Goal: Navigation & Orientation: Find specific page/section

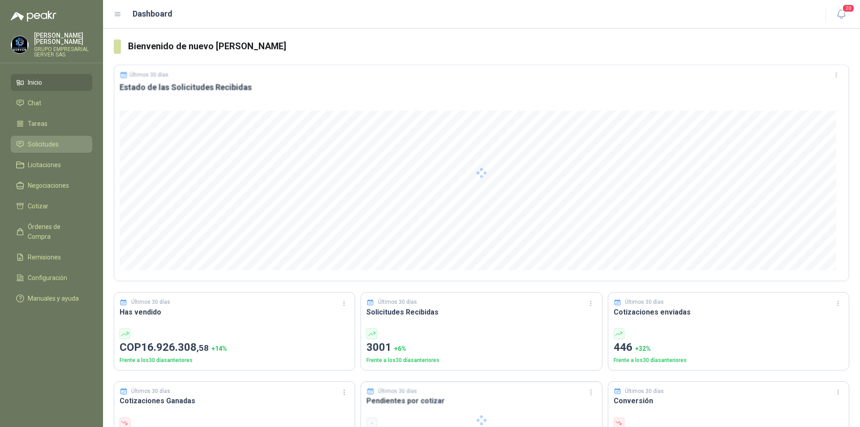
click at [42, 142] on span "Solicitudes" at bounding box center [43, 144] width 31 height 10
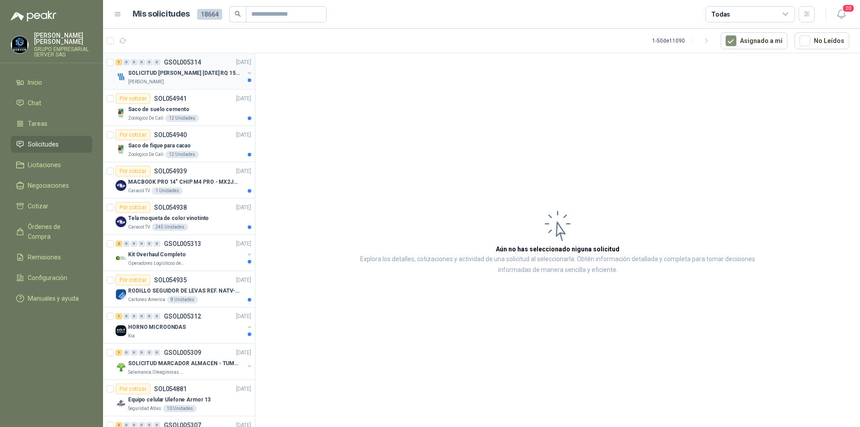
click at [178, 80] on div "[PERSON_NAME]" at bounding box center [186, 81] width 116 height 7
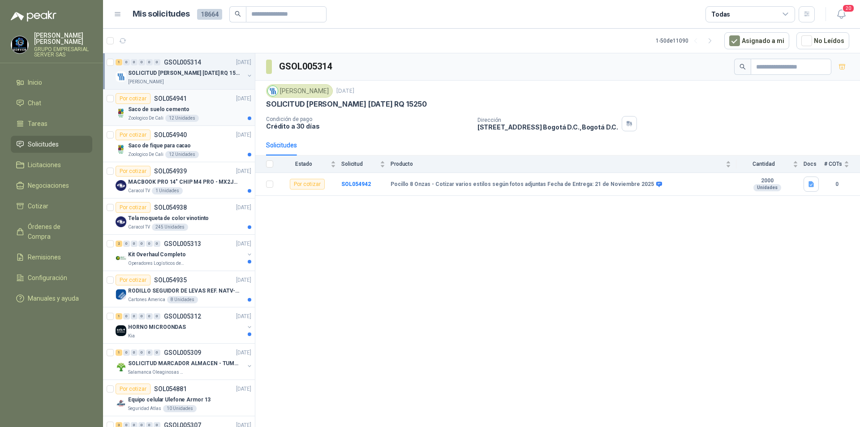
click at [149, 113] on p "Saco de suelo cemento" at bounding box center [158, 109] width 61 height 9
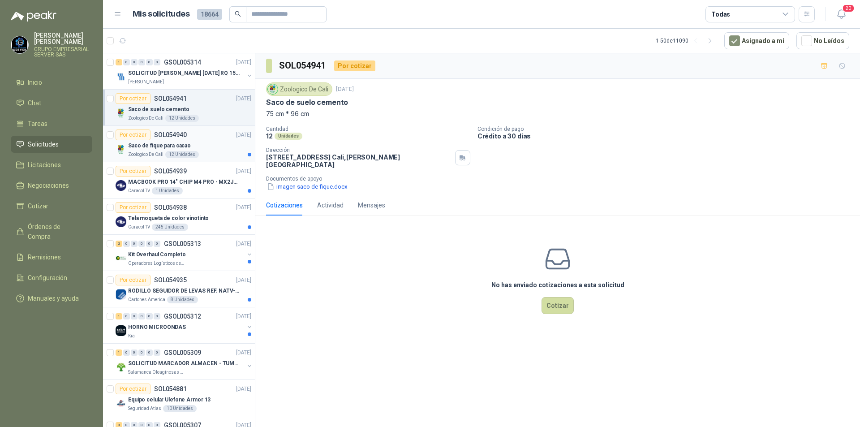
click at [148, 153] on p "Zoologico De Cali" at bounding box center [145, 154] width 35 height 7
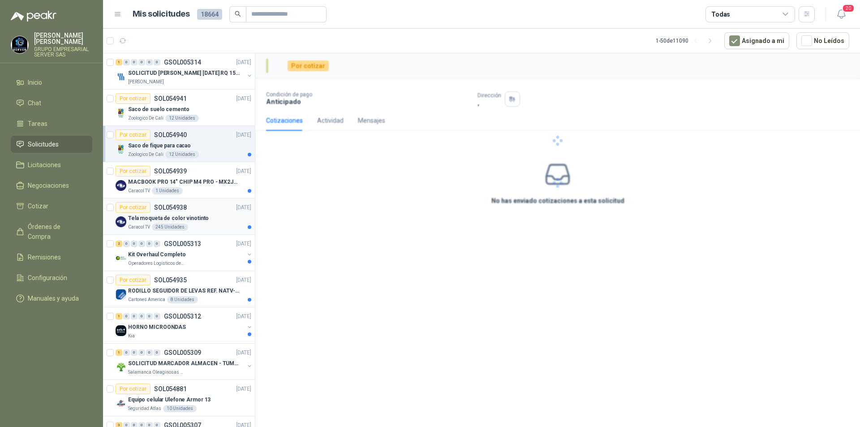
click at [148, 189] on p "Caracol TV" at bounding box center [139, 190] width 22 height 7
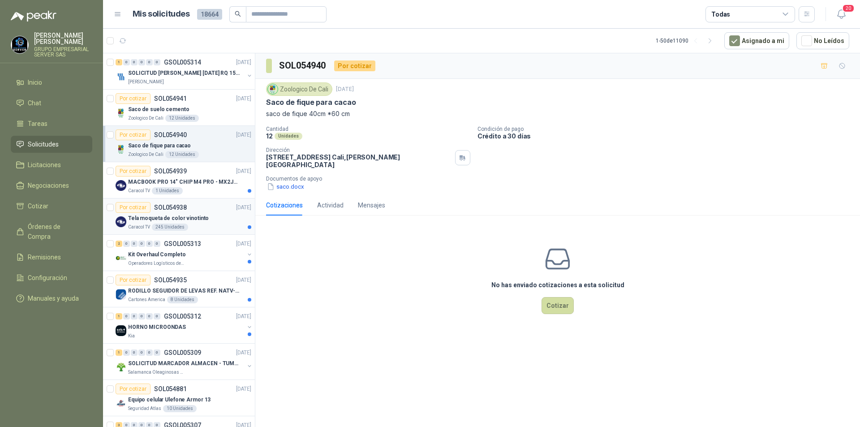
click at [141, 223] on div "Tela moqueta de color vinotinto" at bounding box center [189, 218] width 123 height 11
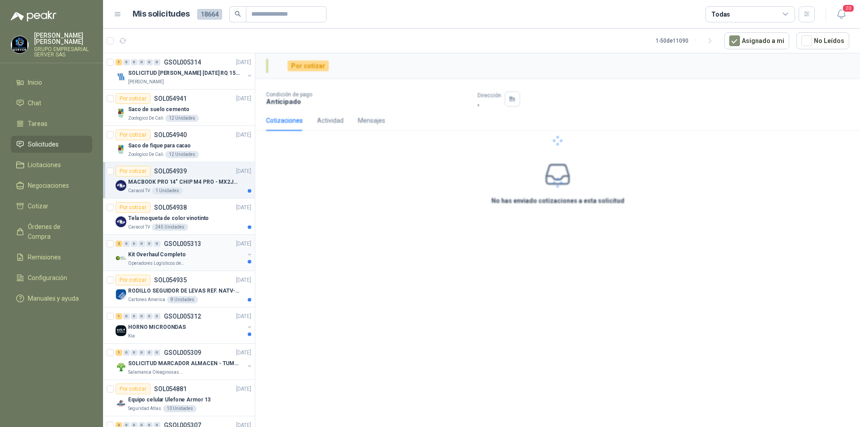
click at [146, 255] on p "Kit Overhaul Completo" at bounding box center [156, 254] width 57 height 9
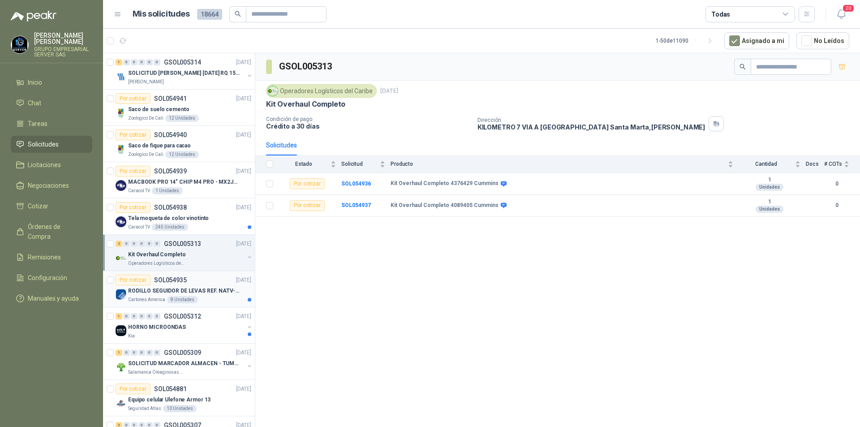
click at [159, 292] on p "RODILLO SEGUIDOR DE LEVAS REF. NATV-17-PPA [PERSON_NAME]" at bounding box center [184, 291] width 112 height 9
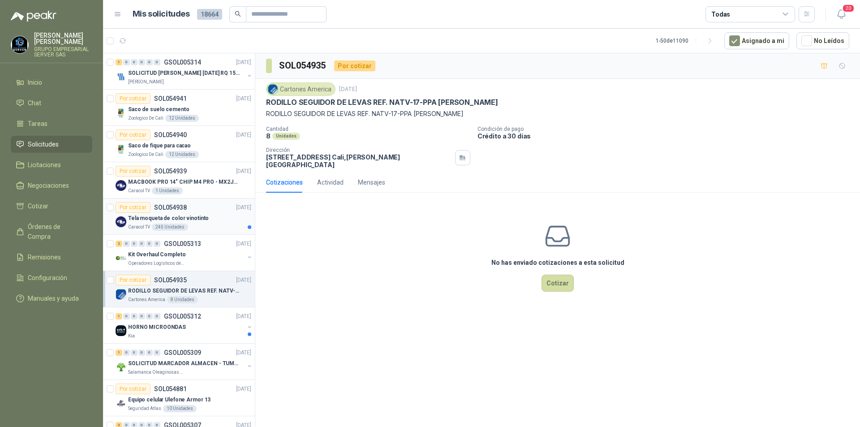
click at [201, 222] on p "Tela moqueta de color vinotinto" at bounding box center [168, 218] width 81 height 9
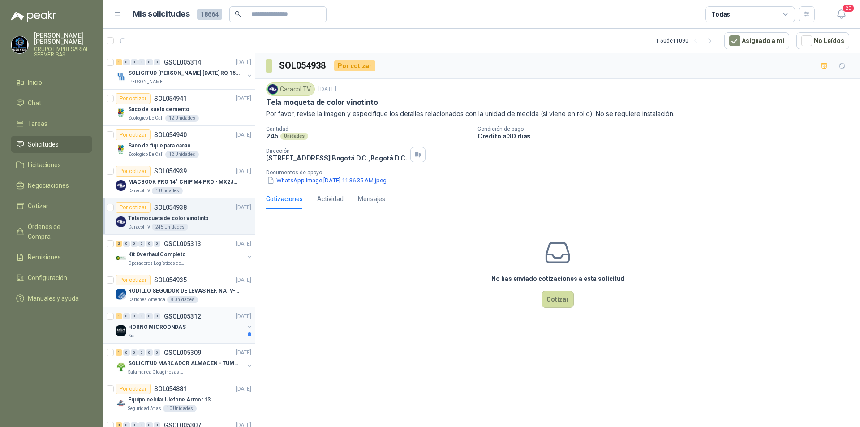
click at [163, 336] on div "Kia" at bounding box center [186, 335] width 116 height 7
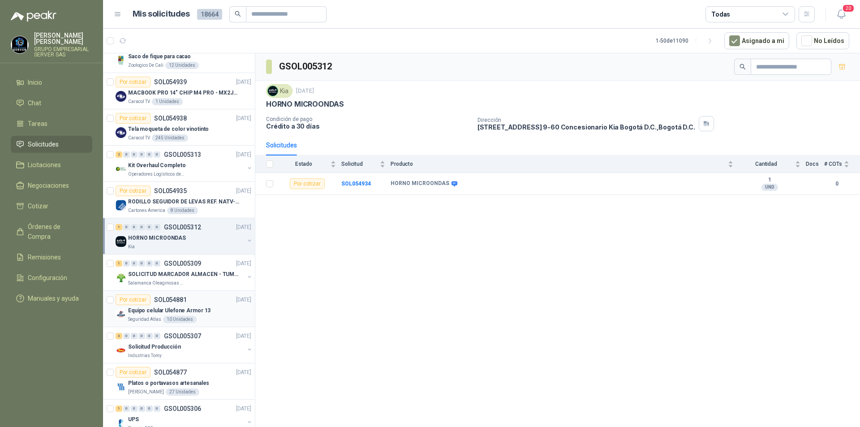
scroll to position [90, 0]
click at [168, 275] on p "SOLICITUD MARCADOR ALMACEN - TUMACO" at bounding box center [184, 274] width 112 height 9
